Goal: Information Seeking & Learning: Learn about a topic

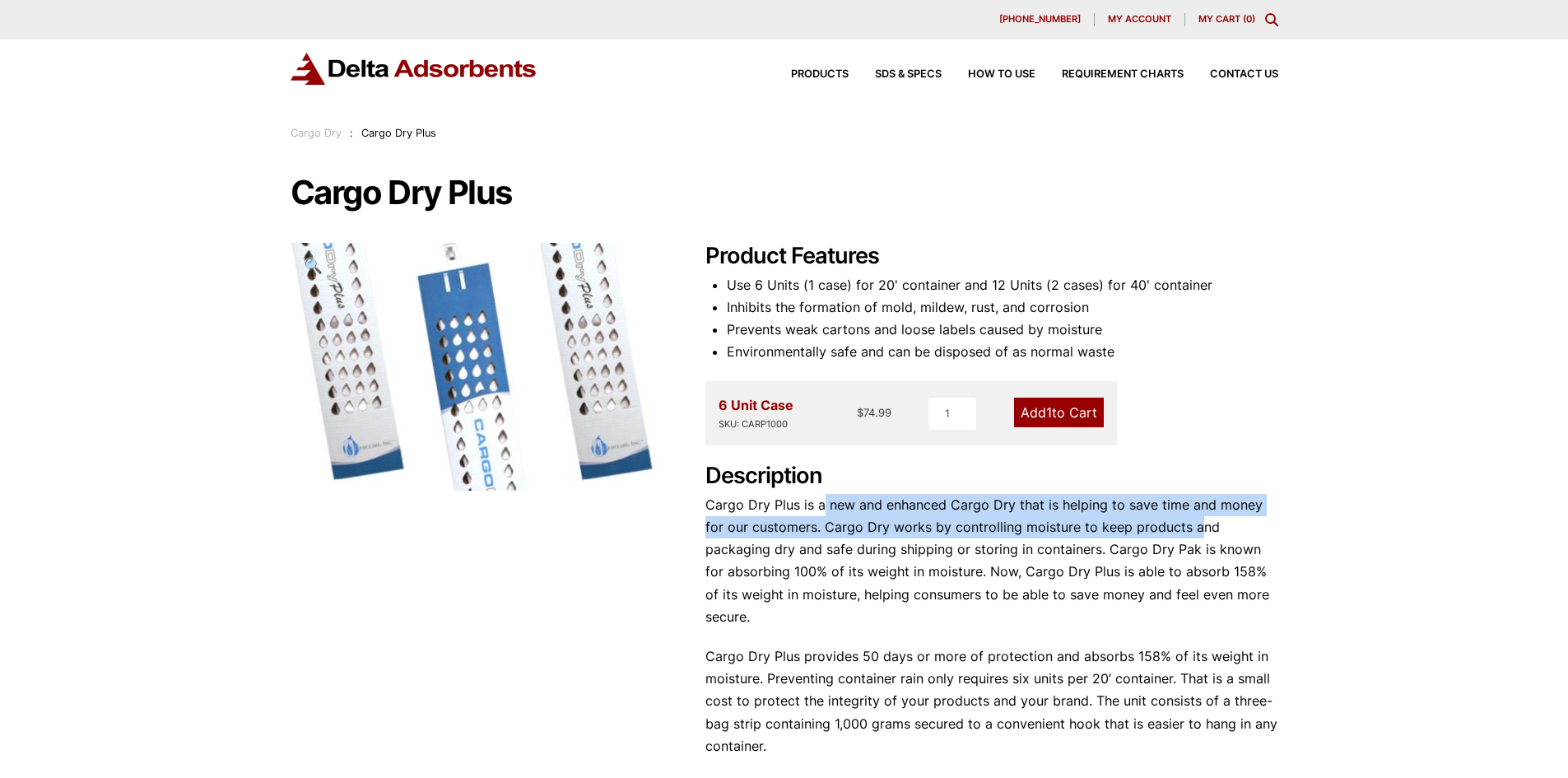
drag, startPoint x: 903, startPoint y: 501, endPoint x: 1094, endPoint y: 500, distance: 191.0
click at [1169, 516] on p "Cargo Dry Plus is a new and enhanced Cargo Dry that is helping to save time and…" at bounding box center [991, 561] width 573 height 134
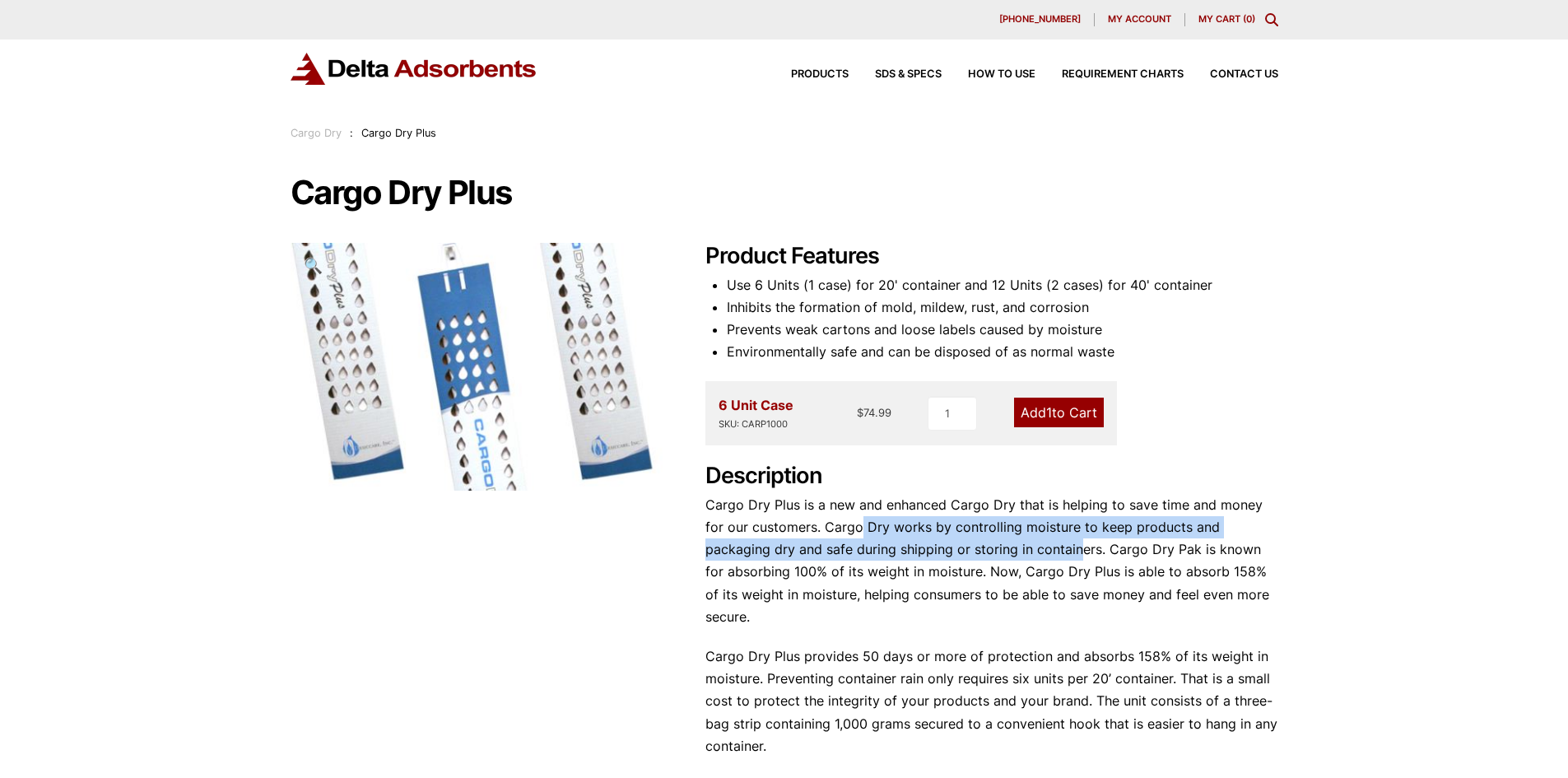
drag, startPoint x: 853, startPoint y: 525, endPoint x: 1012, endPoint y: 553, distance: 161.4
click at [1012, 553] on p "Cargo Dry Plus is a new and enhanced Cargo Dry that is helping to save time and…" at bounding box center [991, 561] width 573 height 134
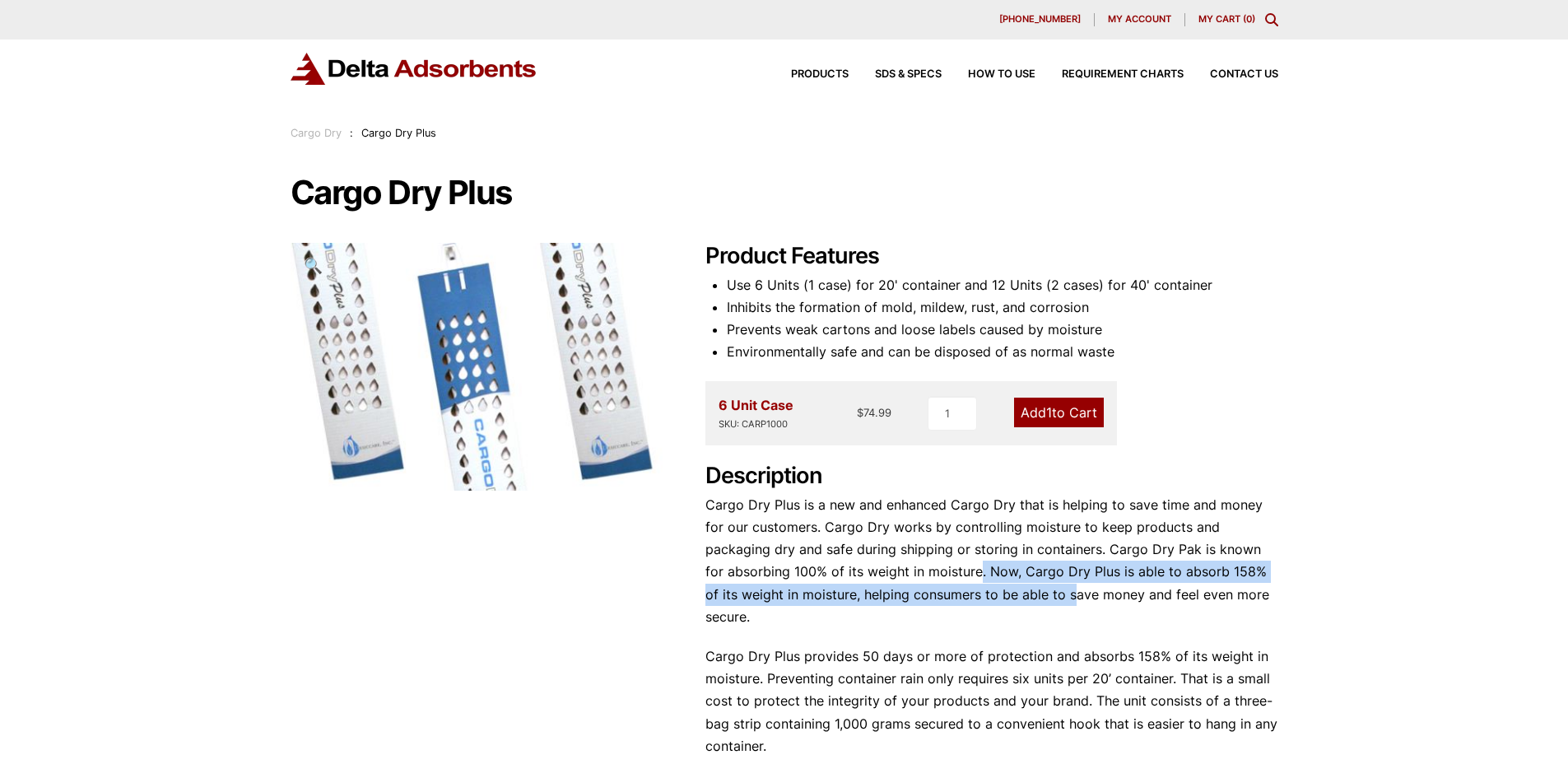
drag, startPoint x: 974, startPoint y: 597, endPoint x: 893, endPoint y: 567, distance: 86.4
click at [893, 567] on p "Cargo Dry Plus is a new and enhanced Cargo Dry that is helping to save time and…" at bounding box center [991, 561] width 573 height 134
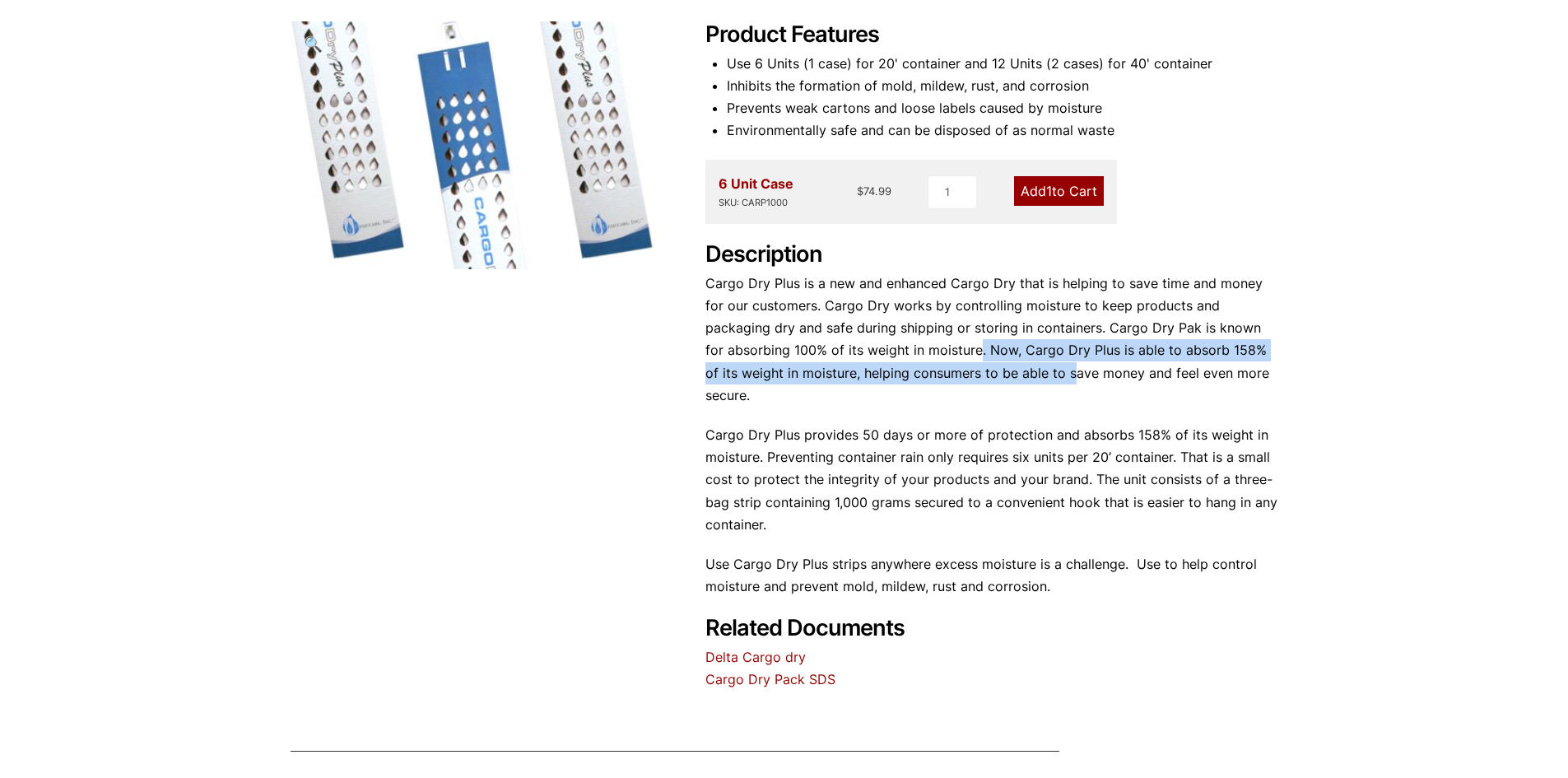
scroll to position [247, 0]
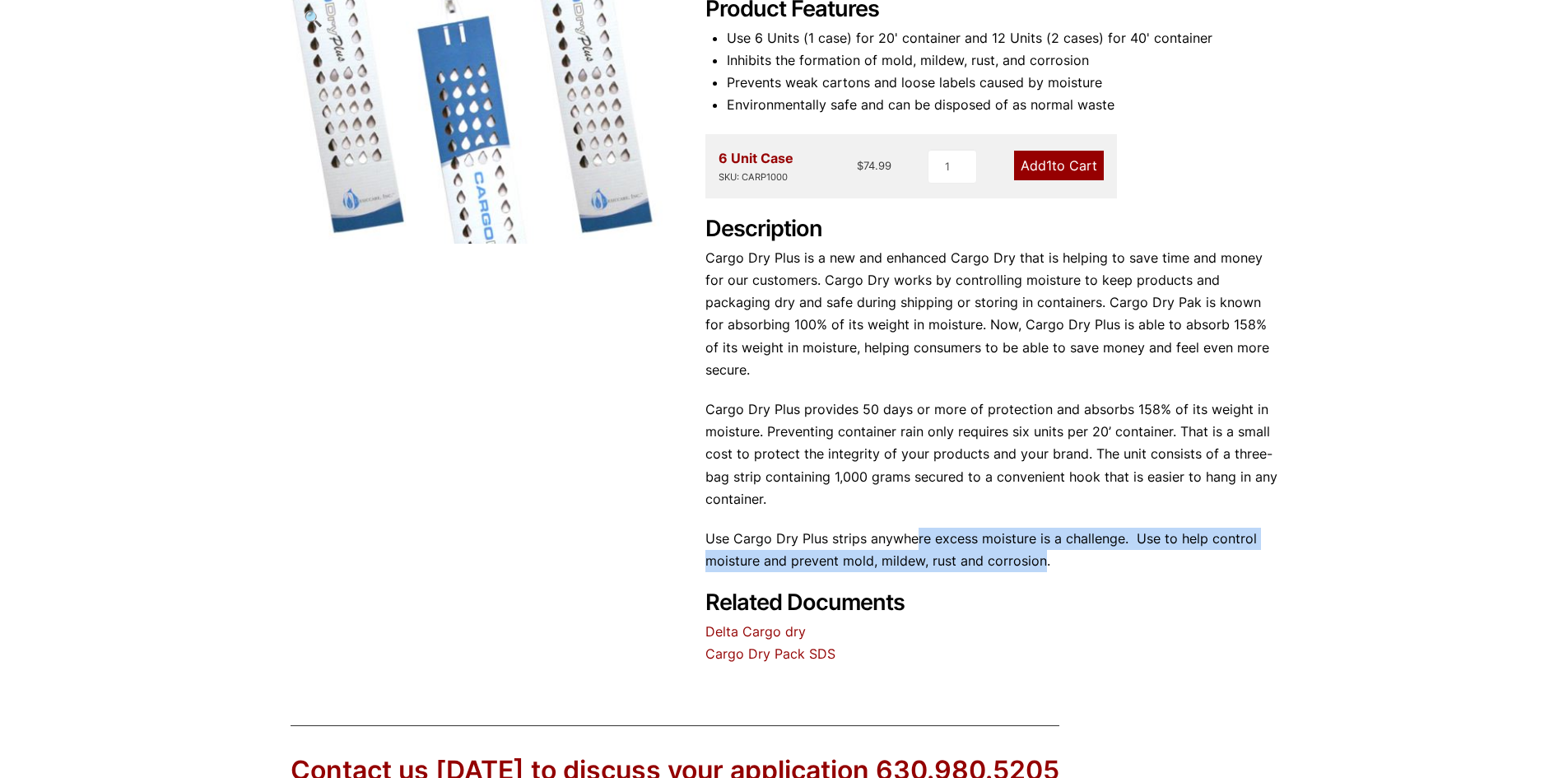
drag, startPoint x: 972, startPoint y: 527, endPoint x: 913, endPoint y: 512, distance: 60.9
click at [914, 528] on p "Use Cargo Dry Plus strips anywhere excess moisture is a challenge. Use to help …" at bounding box center [991, 550] width 573 height 45
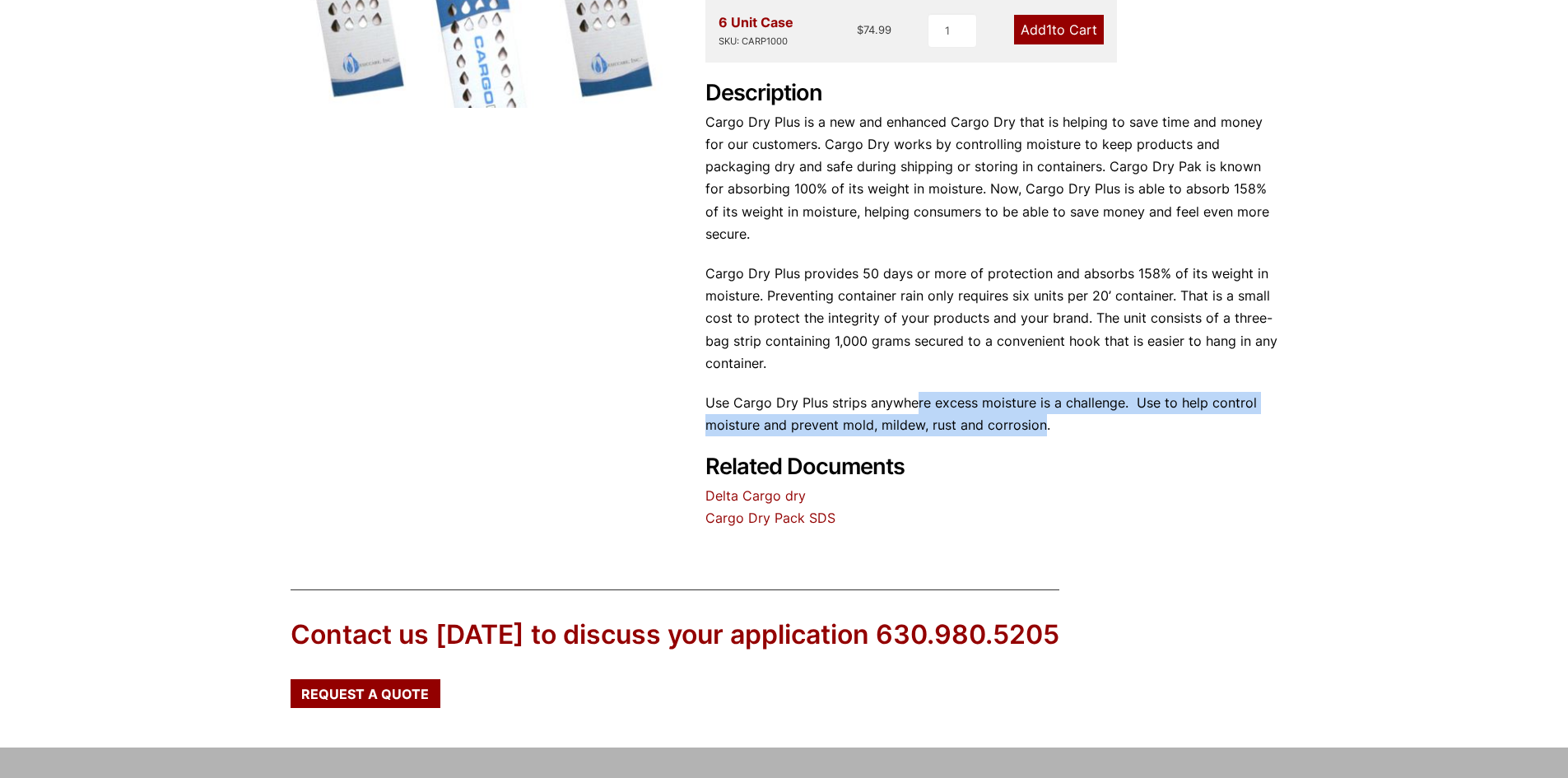
scroll to position [345, 0]
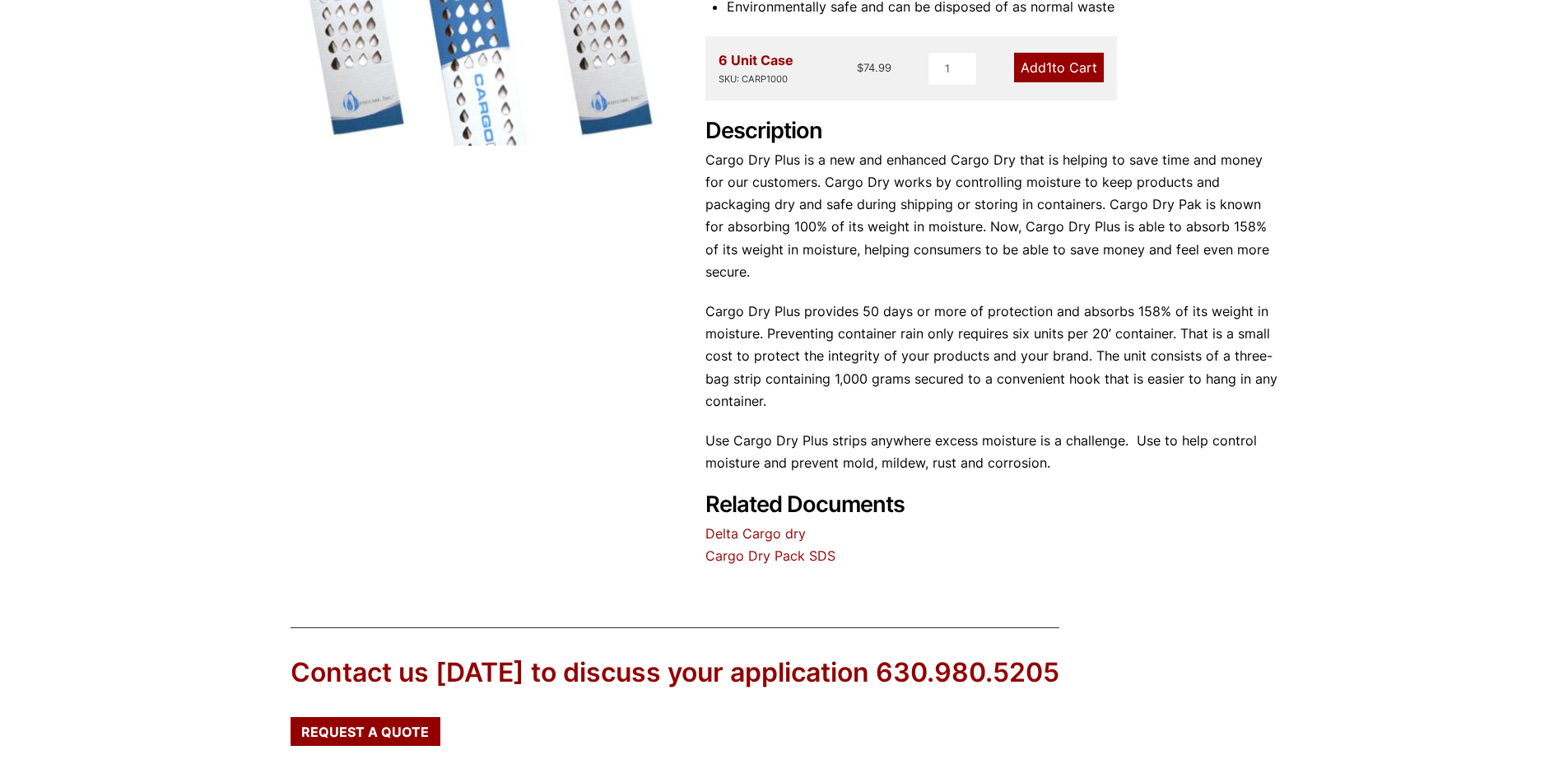
click at [821, 400] on div "Description Cargo Dry Plus is a new and enhanced Cargo Dry that is helping to s…" at bounding box center [991, 296] width 573 height 357
drag, startPoint x: 806, startPoint y: 411, endPoint x: 943, endPoint y: 407, distance: 137.1
click at [943, 430] on p "Use Cargo Dry Plus strips anywhere excess moisture is a challenge. Use to help …" at bounding box center [991, 452] width 573 height 45
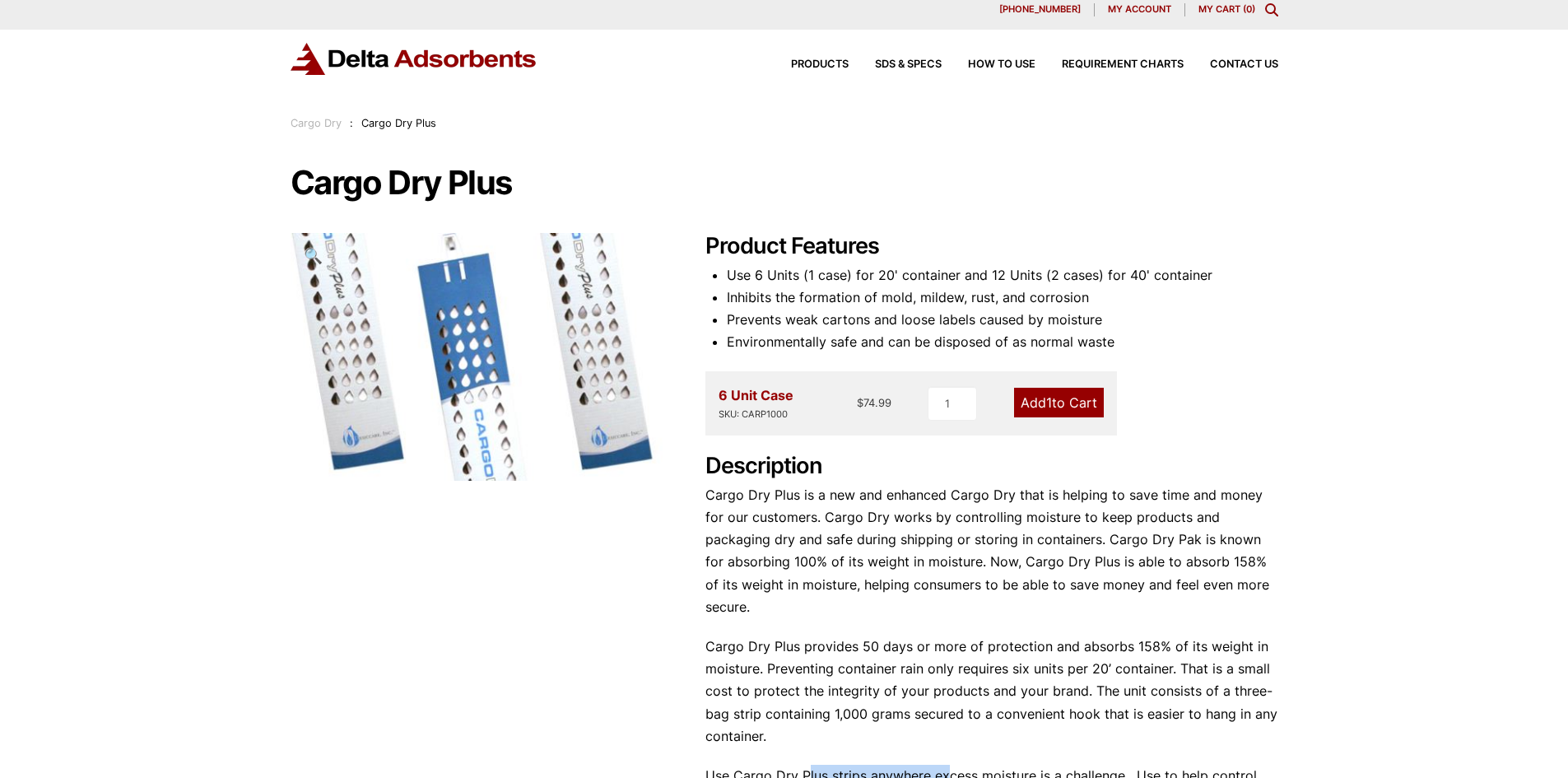
scroll to position [0, 0]
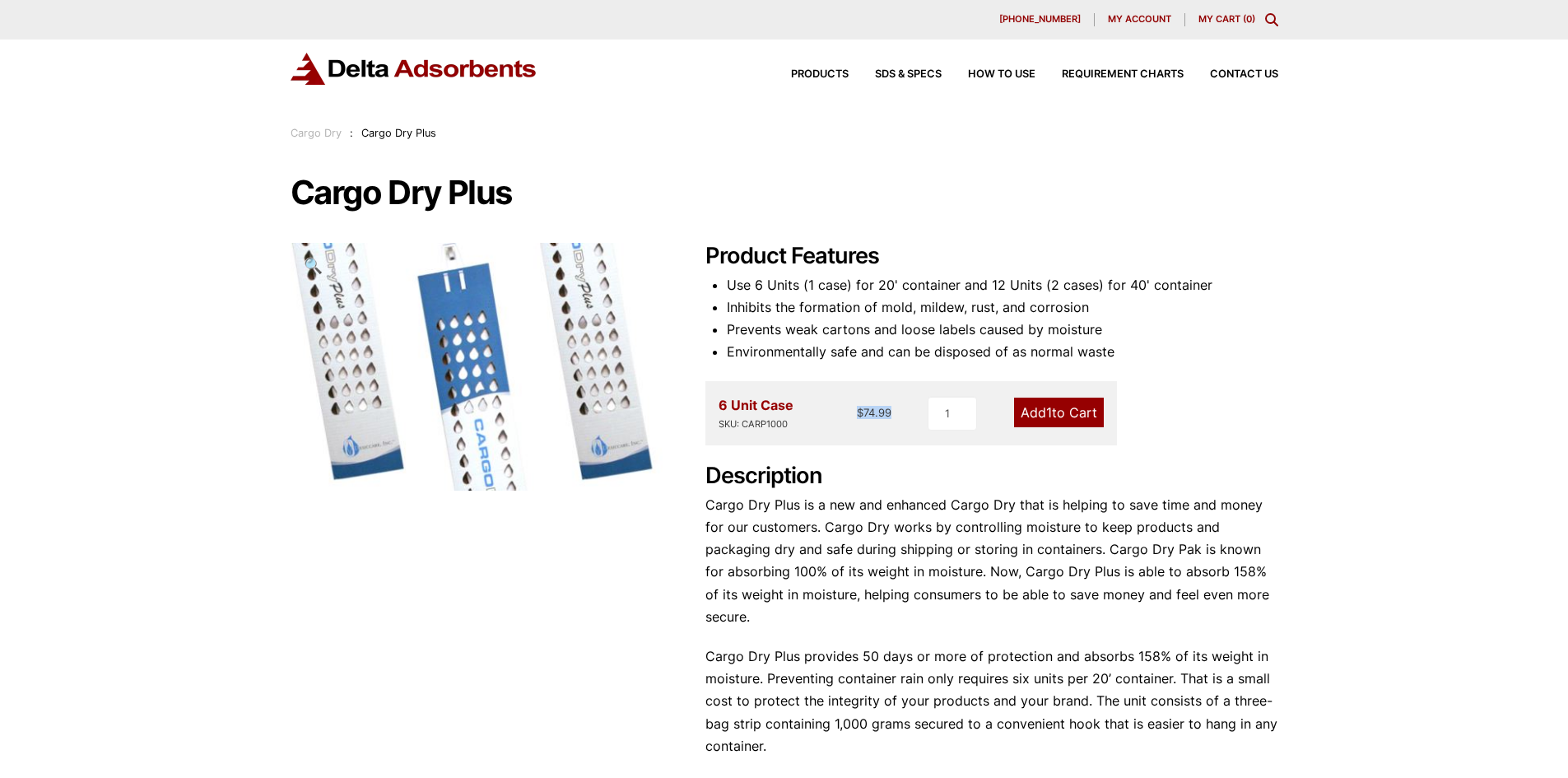
drag, startPoint x: 868, startPoint y: 410, endPoint x: 891, endPoint y: 408, distance: 23.1
click at [891, 408] on bdi "$ 74.99" at bounding box center [874, 413] width 35 height 14
drag, startPoint x: 996, startPoint y: 286, endPoint x: 1036, endPoint y: 282, distance: 40.2
click at [1036, 282] on li "Use 6 Units (1 case) for 20' container and 12 Units (2 cases) for 40' container" at bounding box center [1002, 286] width 551 height 22
drag, startPoint x: 1155, startPoint y: 321, endPoint x: 1145, endPoint y: 321, distance: 10.0
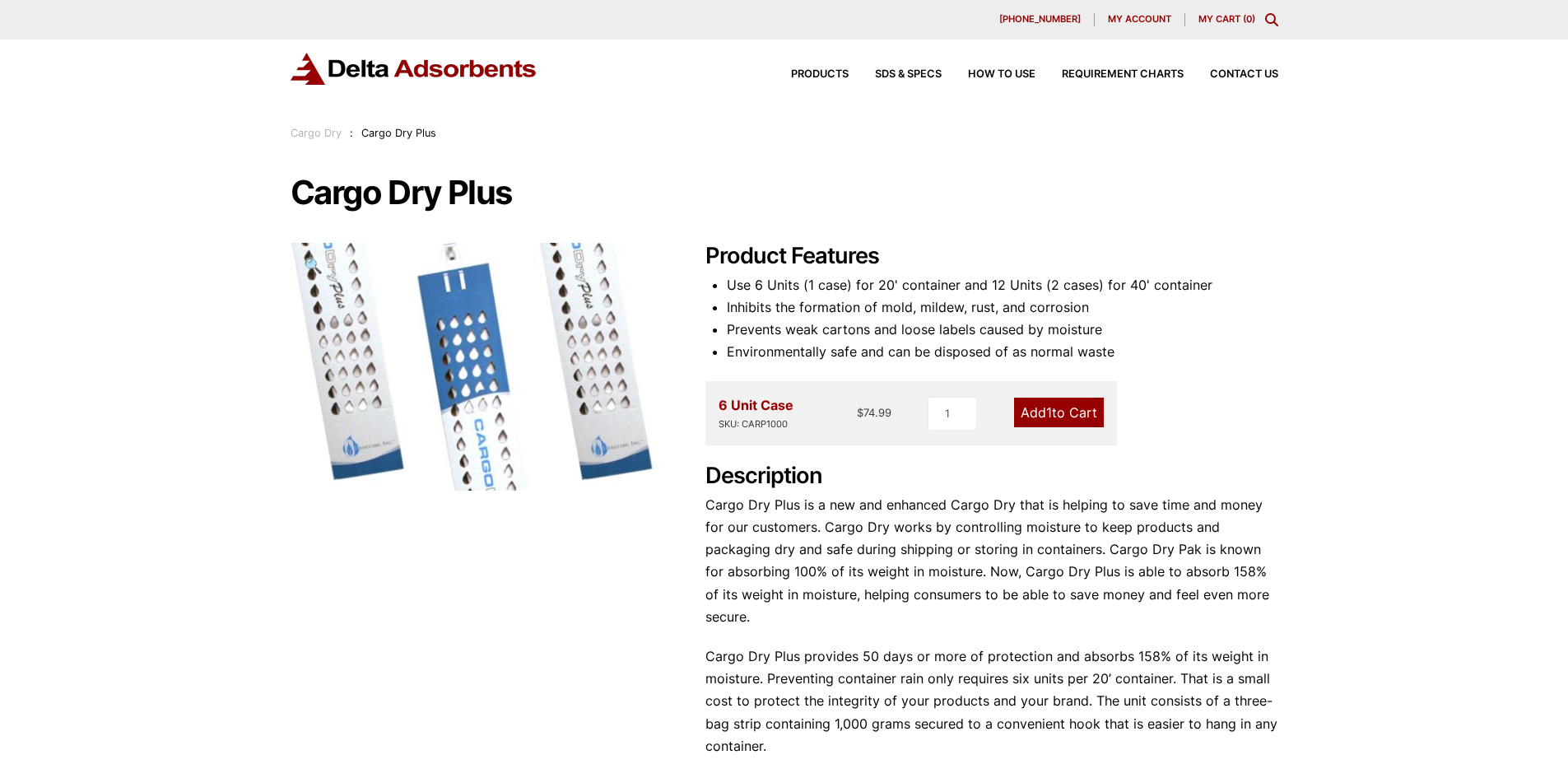
click at [1153, 321] on li "Prevents weak cartons and loose labels caused by moisture" at bounding box center [1002, 329] width 551 height 22
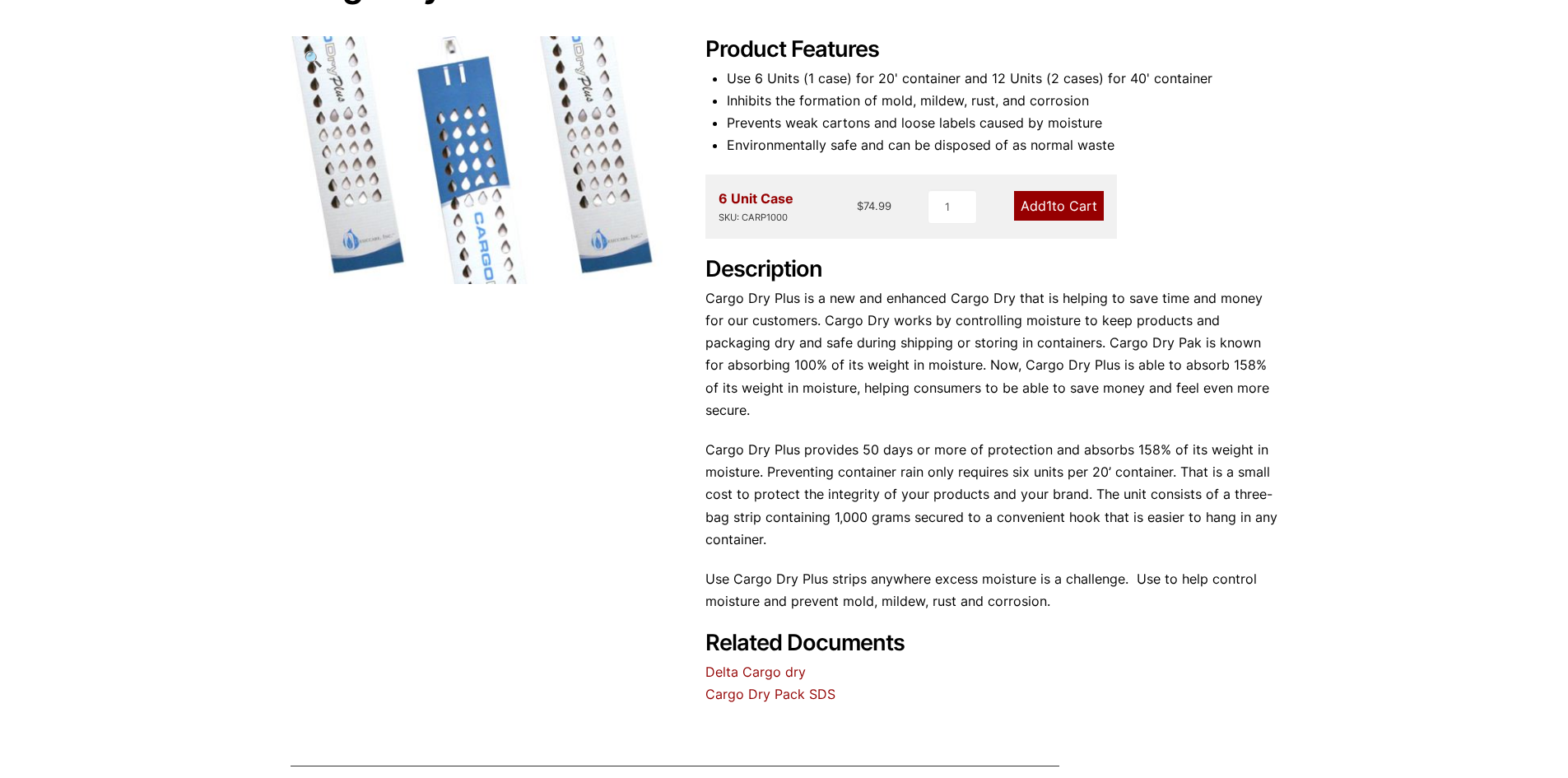
scroll to position [181, 0]
